Goal: Information Seeking & Learning: Find specific page/section

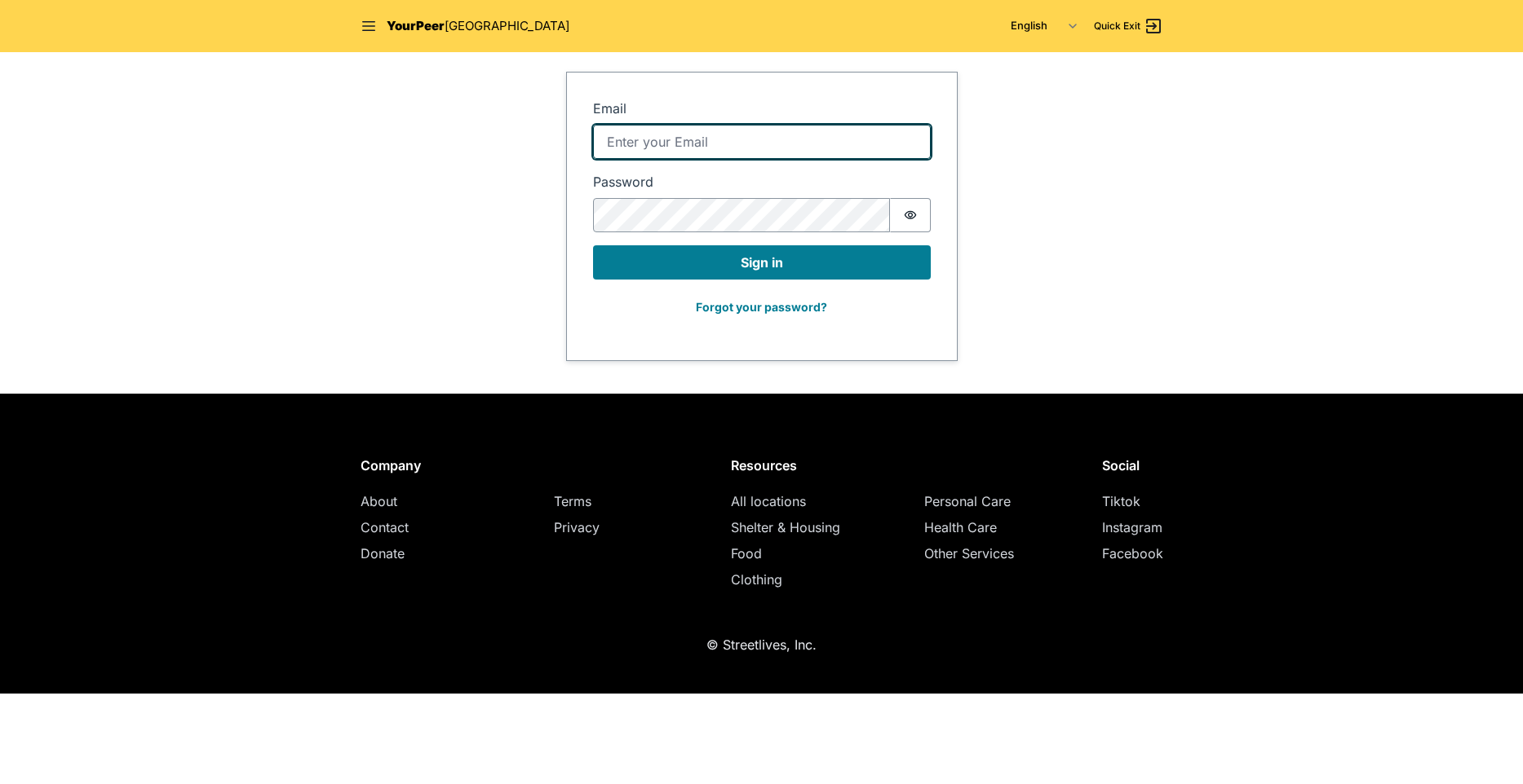
click at [817, 148] on input "Email" at bounding box center [762, 142] width 338 height 34
type input "jake@minnow.io"
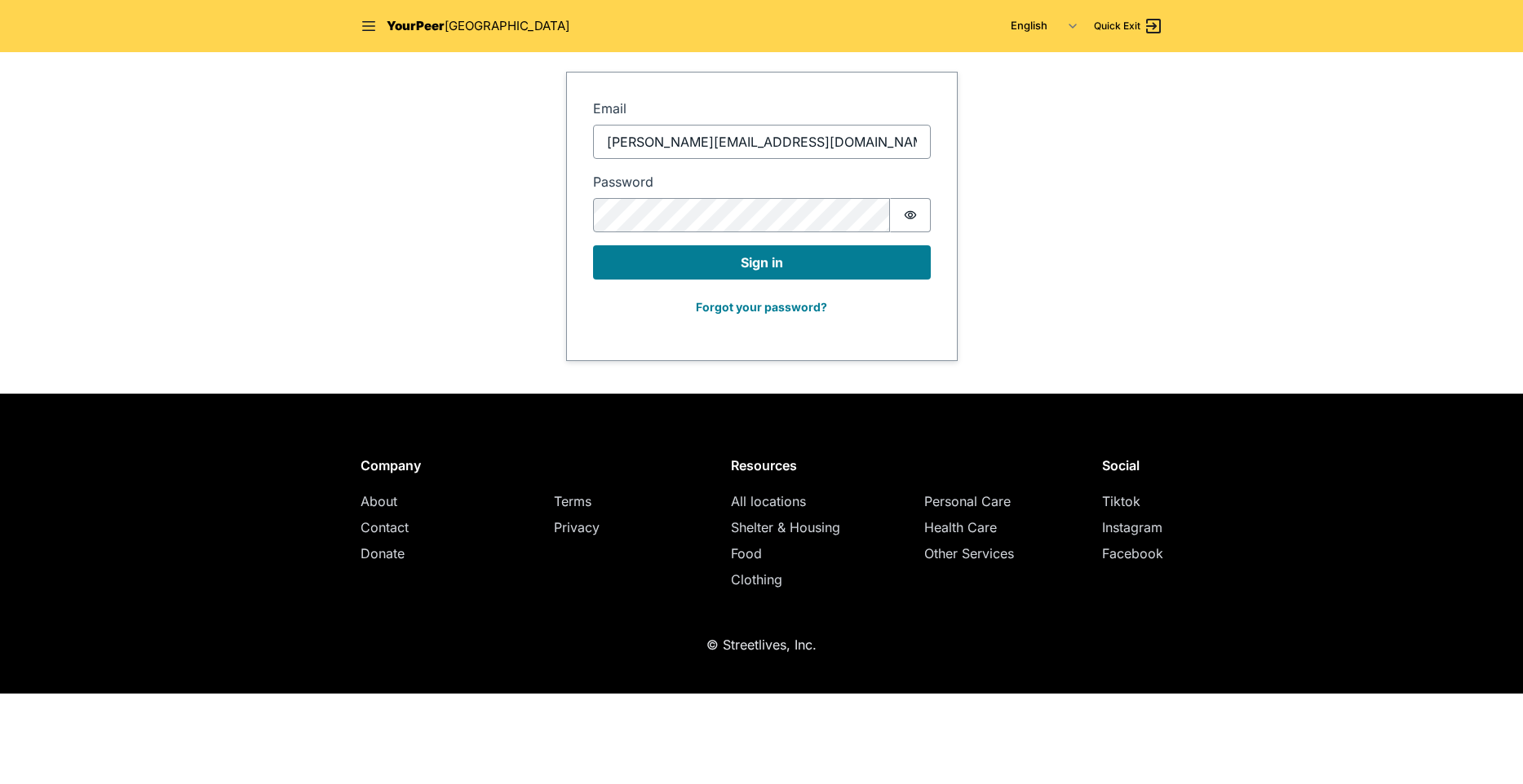
click at [799, 104] on label "Email" at bounding box center [762, 108] width 338 height 20
click at [799, 125] on input "jake@minnow.io" at bounding box center [762, 142] width 338 height 34
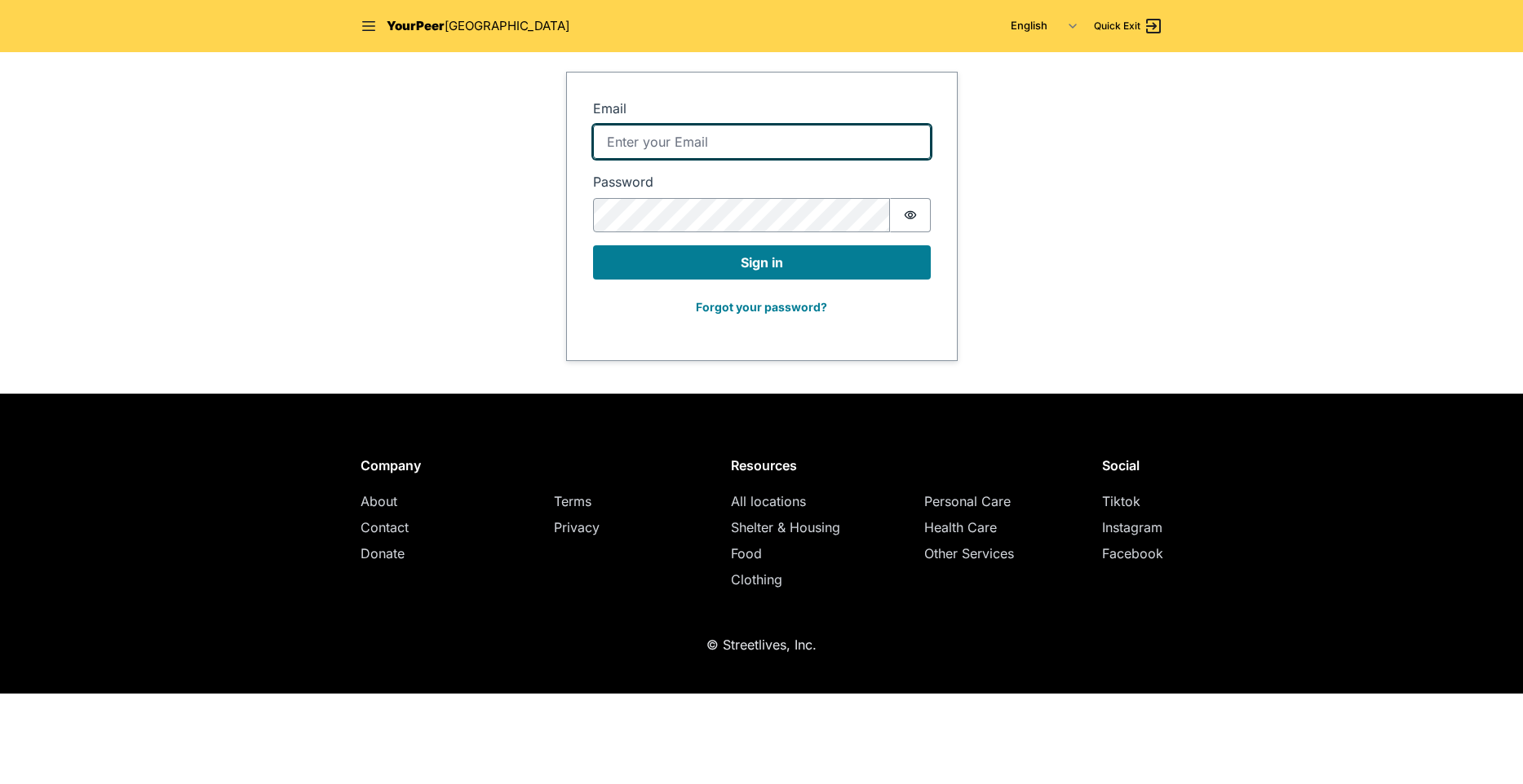
click at [641, 145] on input "Email" at bounding box center [762, 142] width 338 height 34
type input "jake@minnow.io"
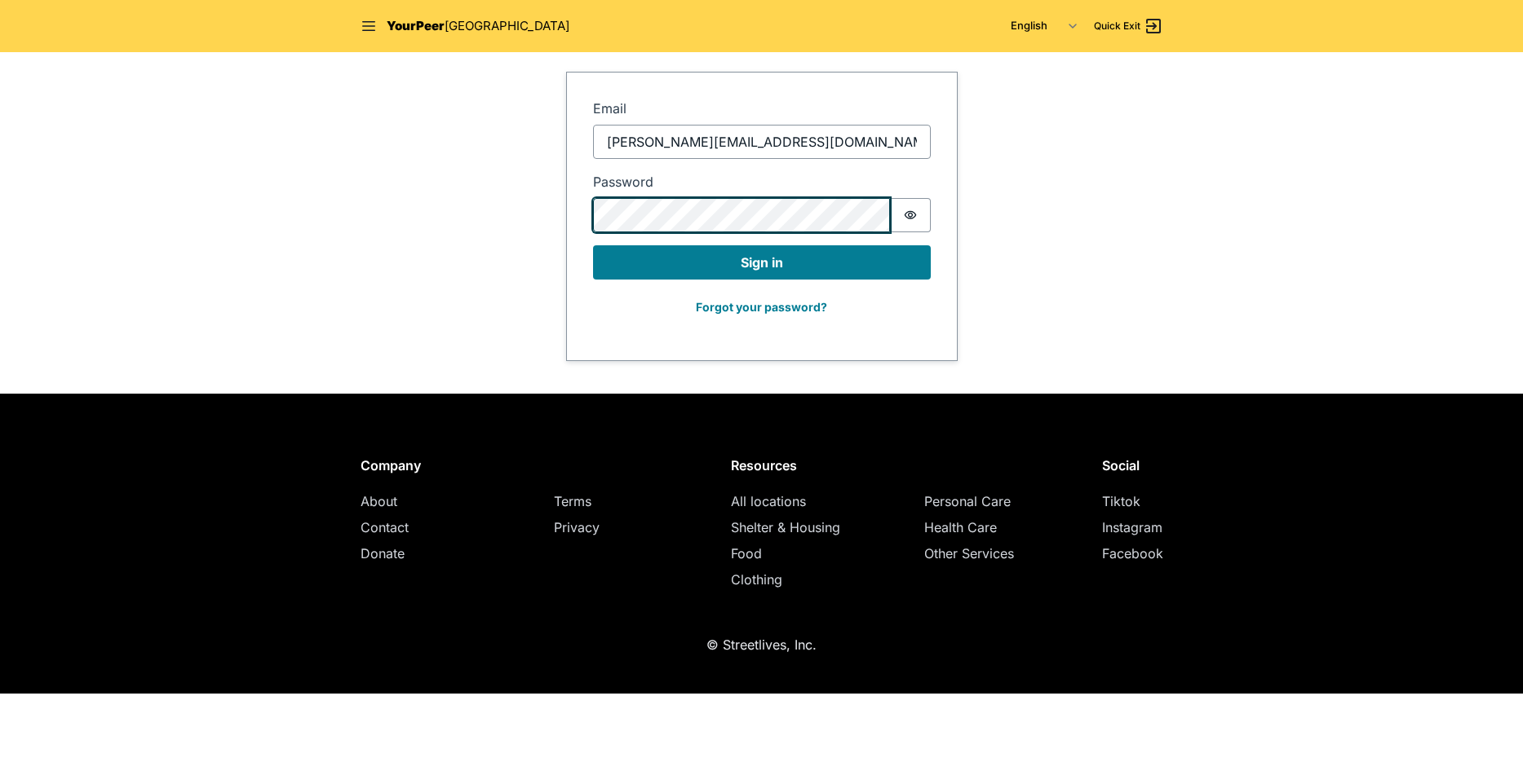
click at [593, 246] on button "Sign in" at bounding box center [762, 263] width 338 height 34
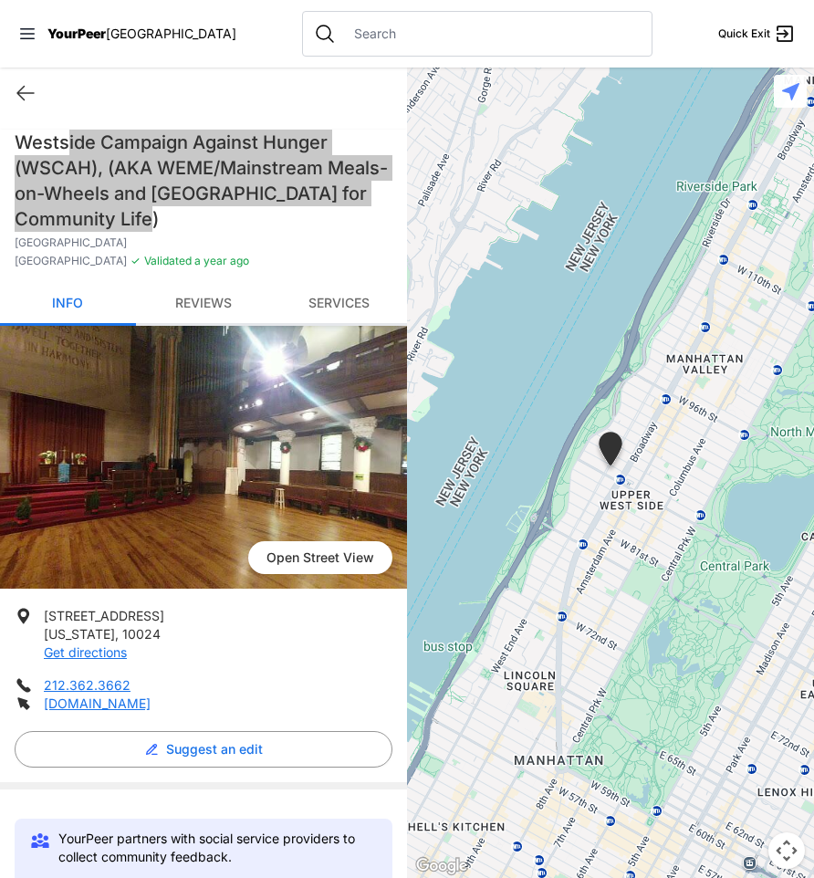
drag, startPoint x: 64, startPoint y: 136, endPoint x: 230, endPoint y: 215, distance: 184.2
click at [230, 215] on h1 "Westside Campaign Against Hunger (WSCAH), (AKA WEME/Mainstream Meals-on-Wheels …" at bounding box center [204, 181] width 378 height 102
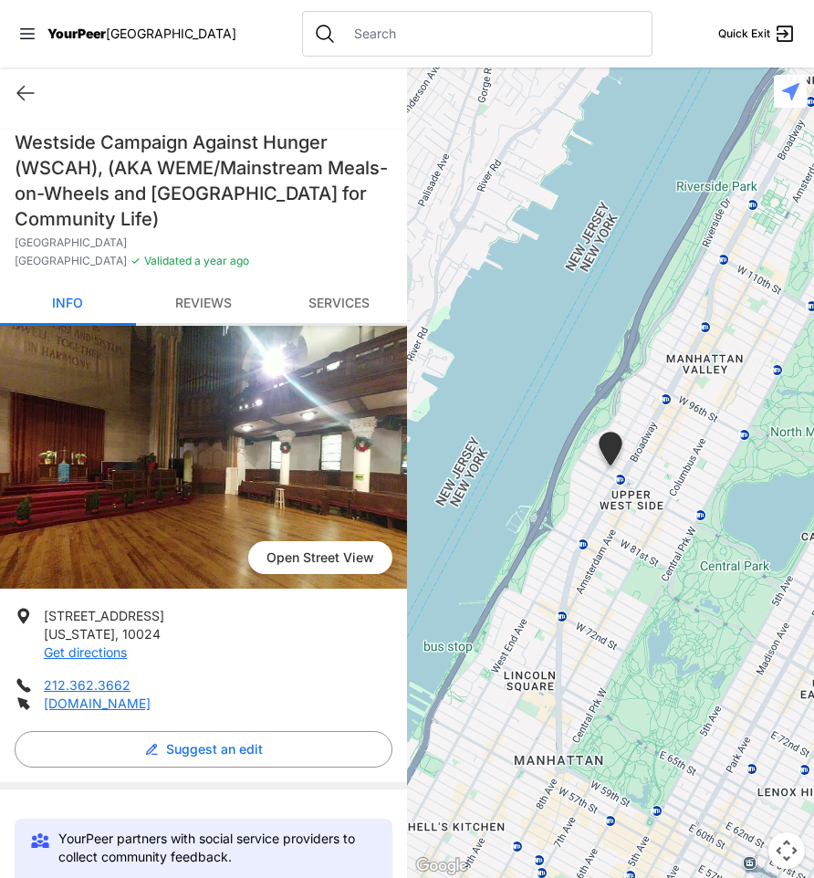
click at [230, 215] on h1 "Westside Campaign Against Hunger (WSCAH), (AKA WEME/Mainstream Meals-on-Wheels …" at bounding box center [204, 181] width 378 height 102
